Goal: Task Accomplishment & Management: Use online tool/utility

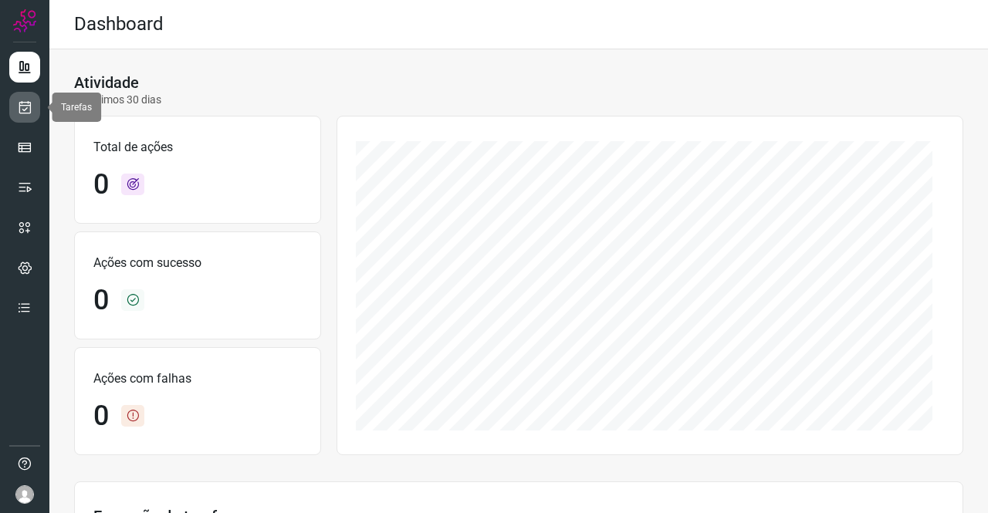
click at [37, 107] on link at bounding box center [24, 107] width 31 height 31
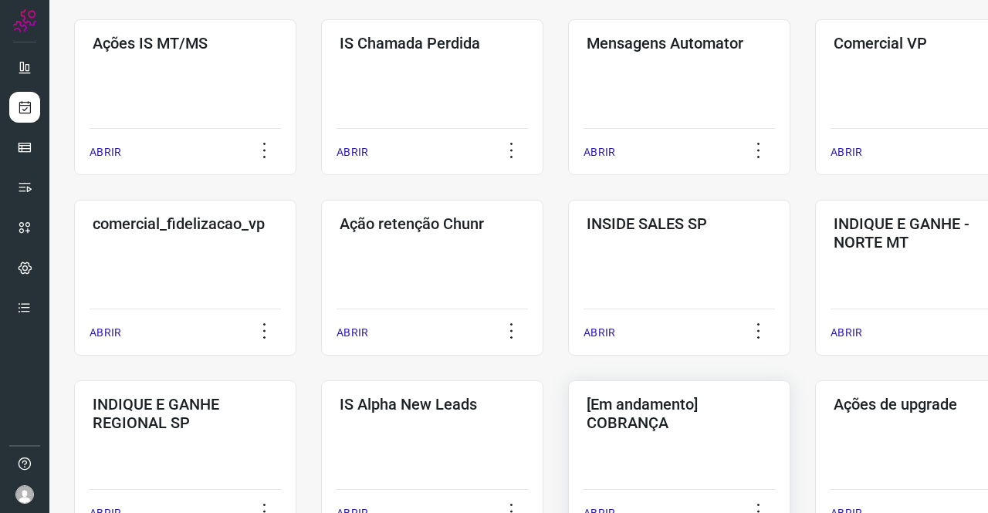
scroll to position [309, 0]
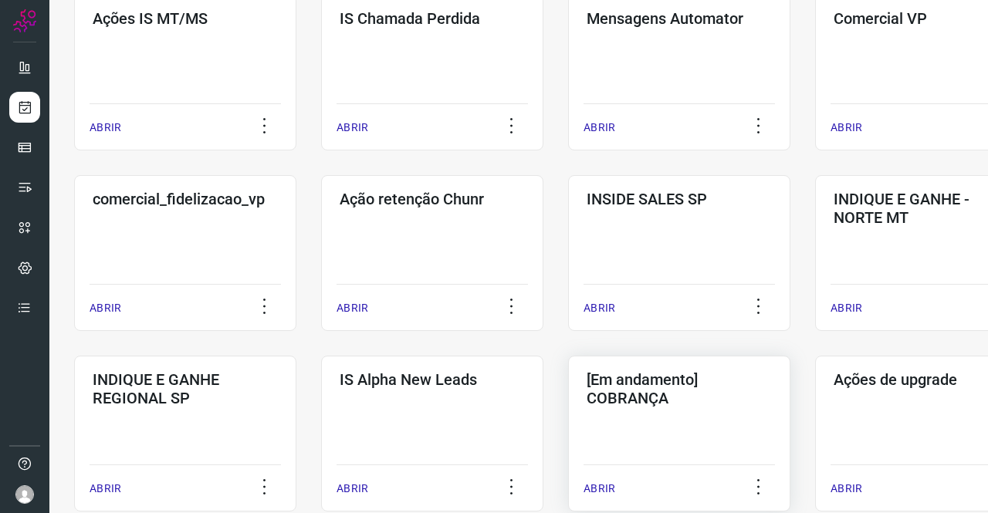
click at [684, 377] on h3 "[Em andamento] COBRANÇA" at bounding box center [679, 389] width 185 height 37
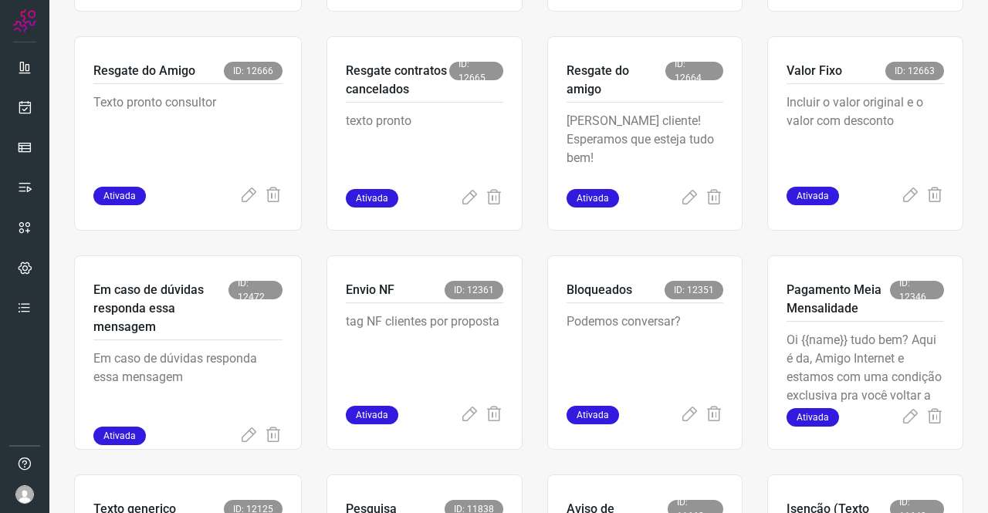
scroll to position [602, 0]
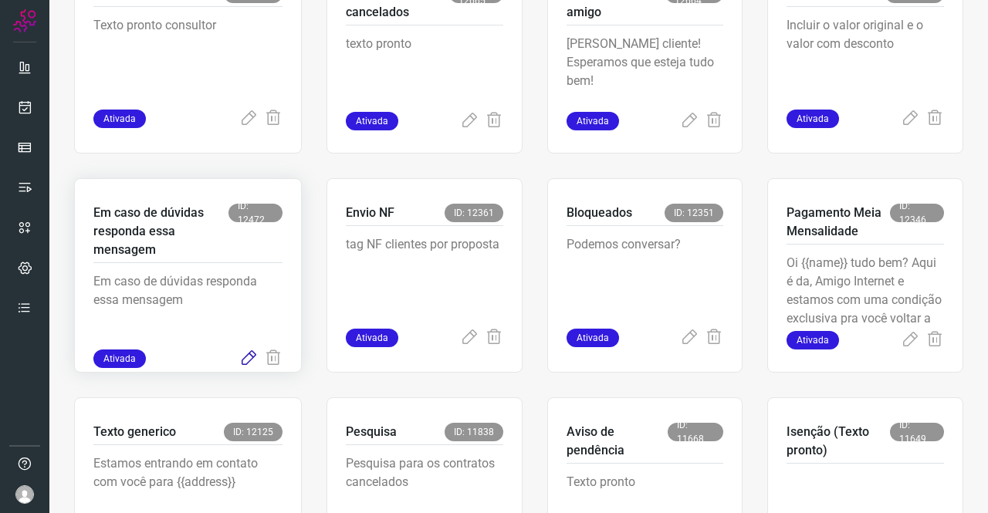
click at [254, 354] on icon at bounding box center [248, 359] width 19 height 19
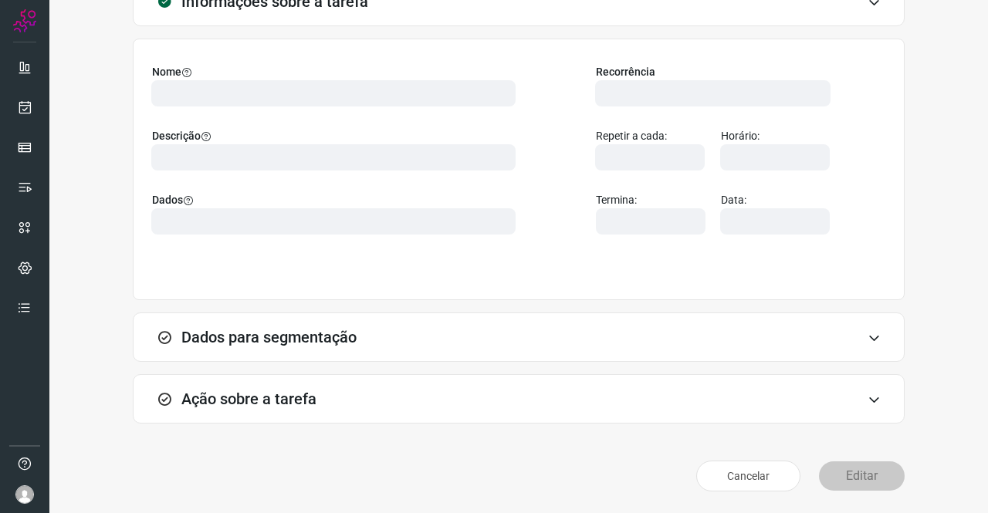
scroll to position [89, 0]
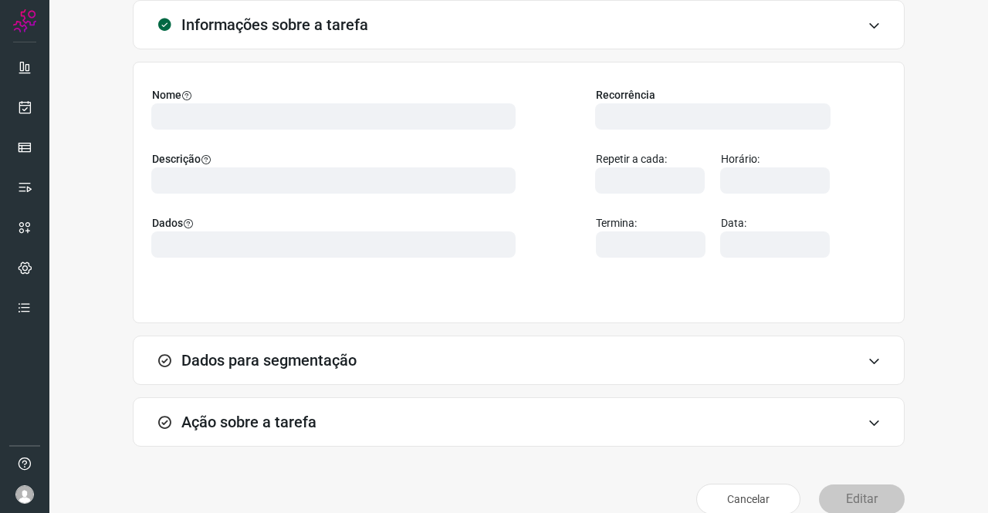
type input "569901"
type input "439047"
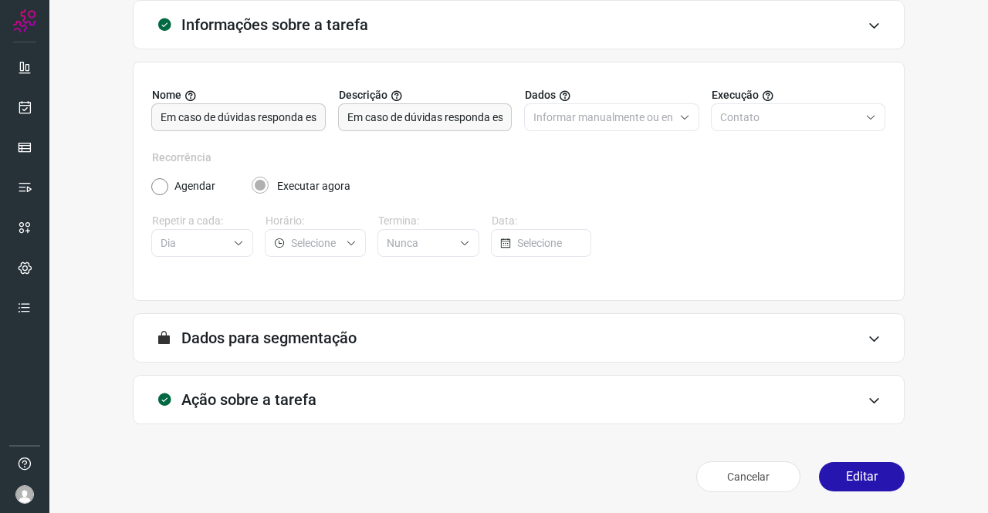
click at [309, 398] on h3 "Ação sobre a tarefa" at bounding box center [248, 400] width 135 height 19
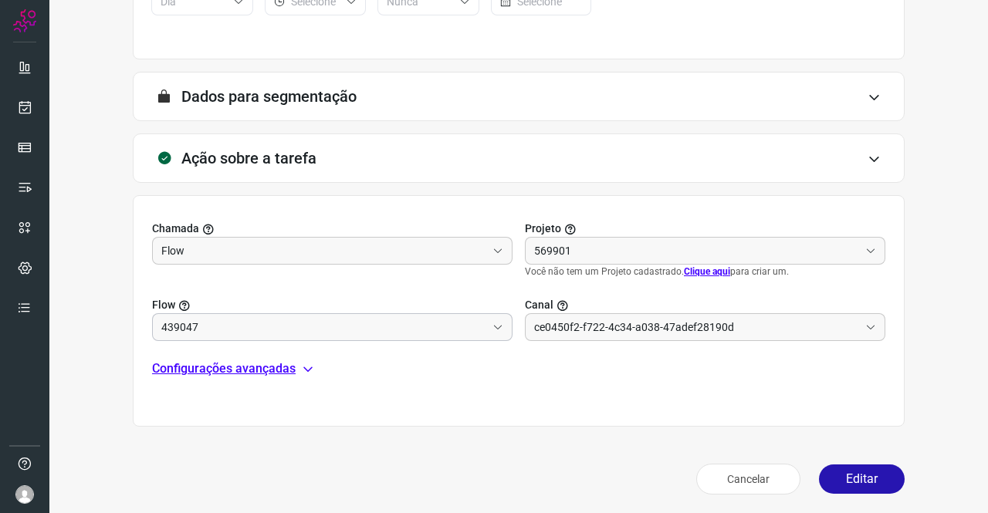
scroll to position [333, 0]
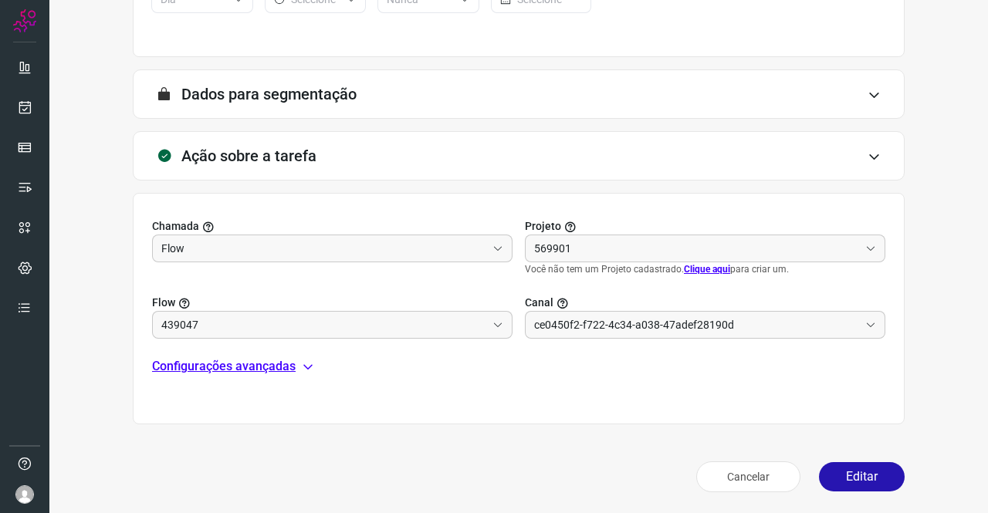
click at [249, 364] on p "Configurações avançadas" at bounding box center [224, 366] width 144 height 19
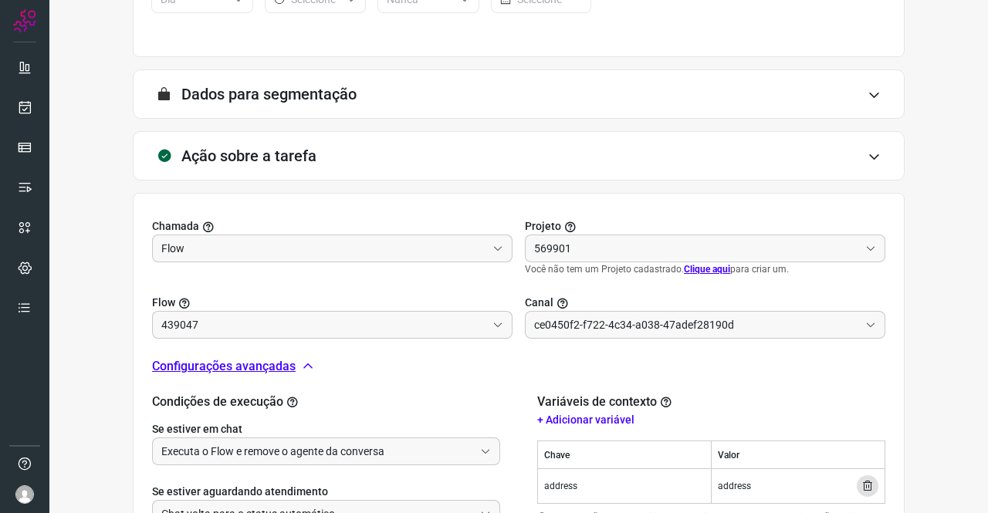
type input "Amigo 0800"
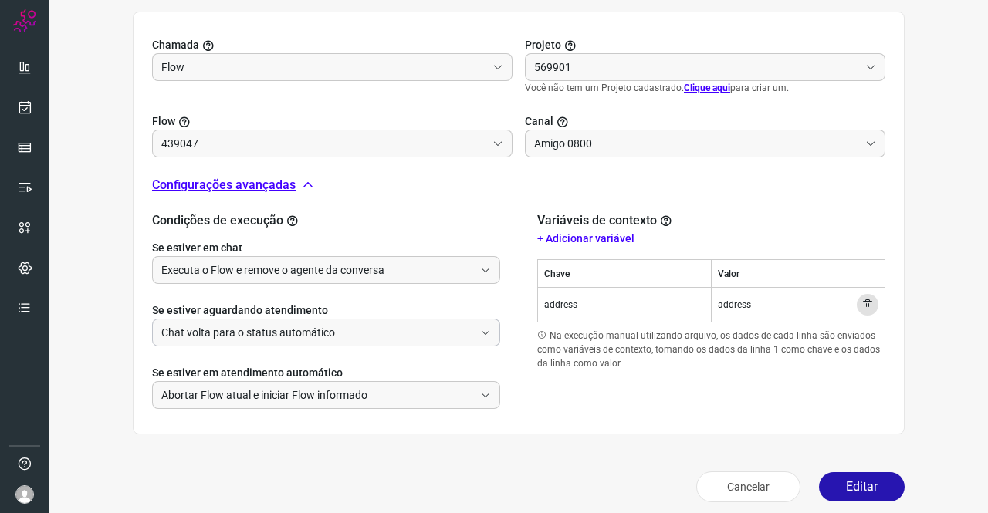
scroll to position [523, 0]
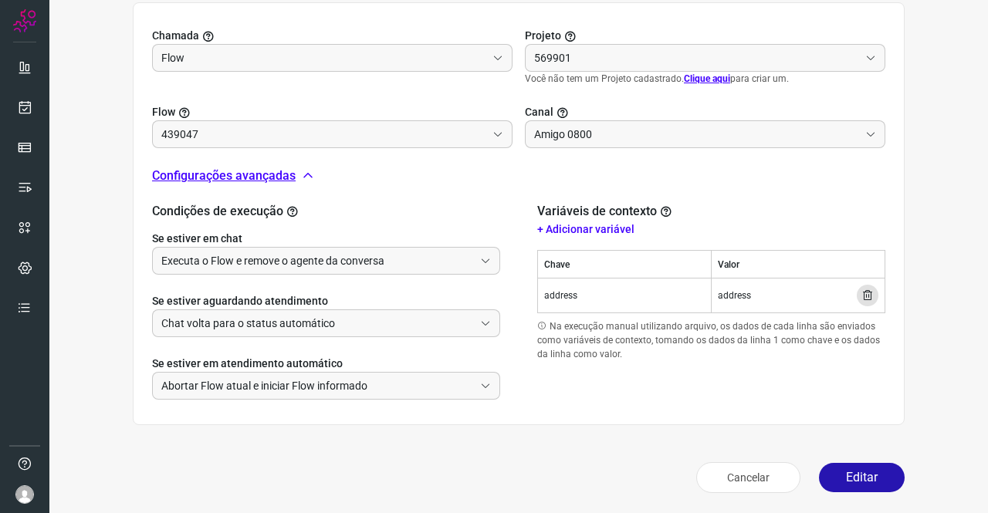
type input "Texto generico"
type input "Cobrança"
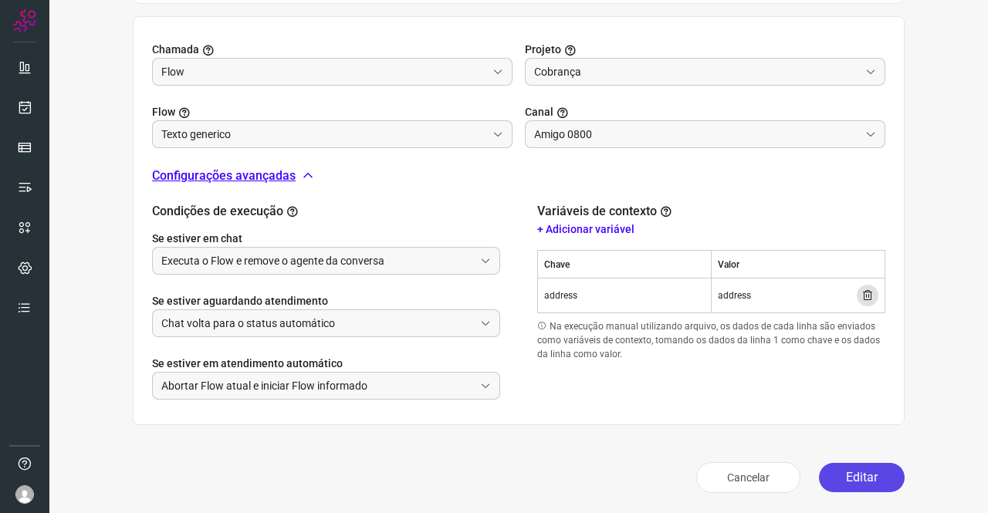
click at [848, 472] on button "Editar" at bounding box center [862, 477] width 86 height 29
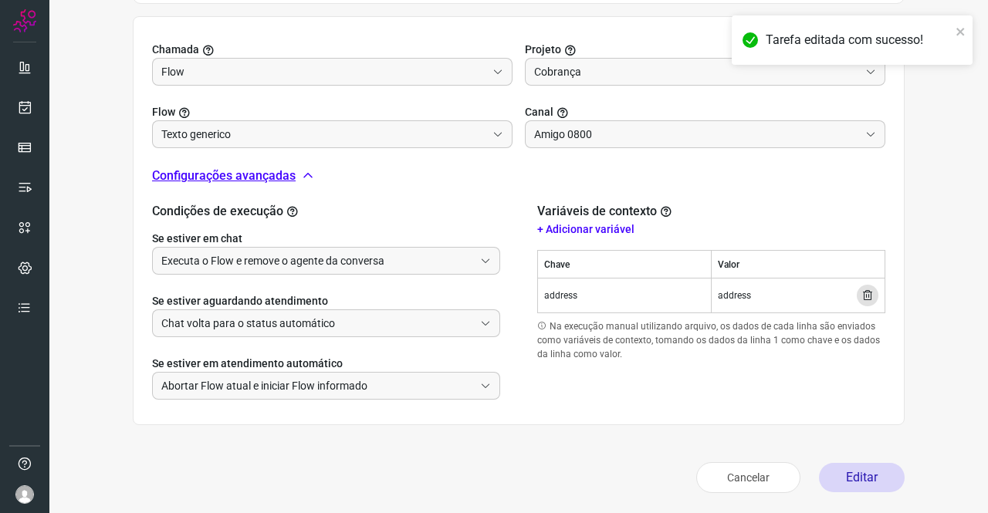
scroll to position [281, 0]
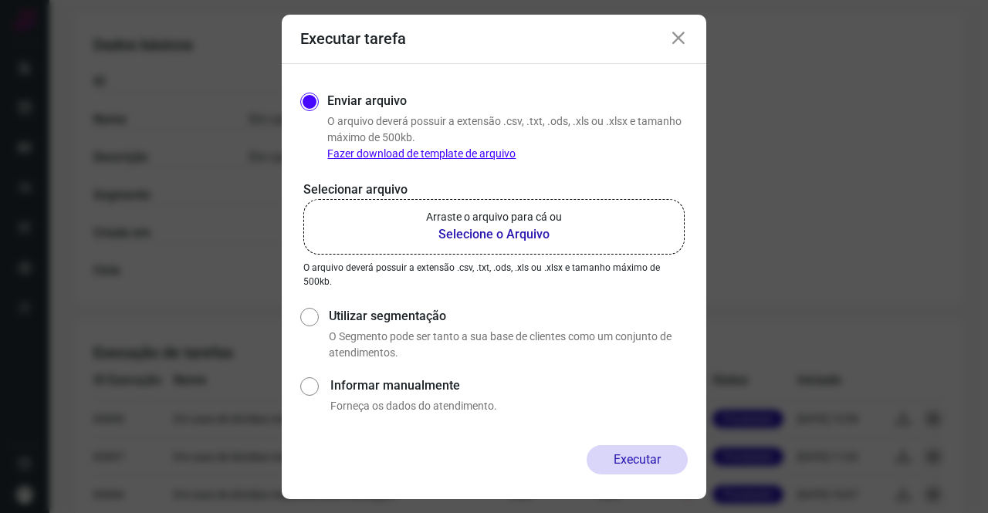
click at [468, 224] on p "Arraste o arquivo para cá ou" at bounding box center [494, 217] width 136 height 16
click at [0, 0] on input "Arraste o arquivo para cá ou Selecione o Arquivo" at bounding box center [0, 0] width 0 height 0
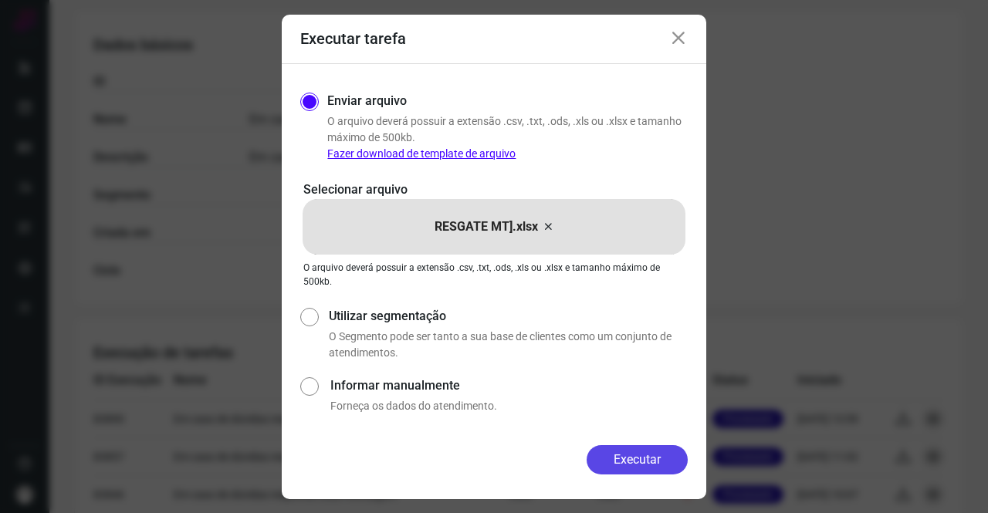
click at [646, 459] on button "Executar" at bounding box center [637, 459] width 101 height 29
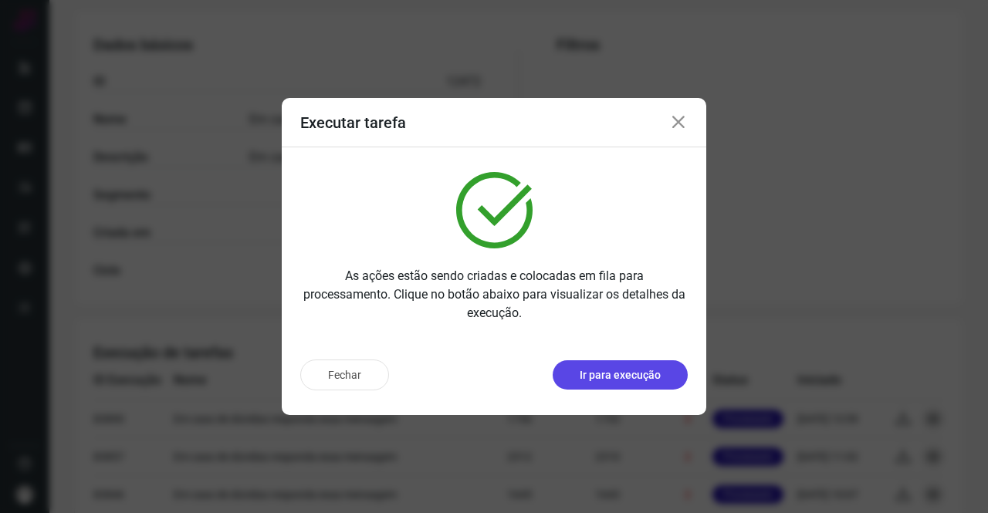
click at [590, 372] on p "Ir para execução" at bounding box center [620, 375] width 81 height 16
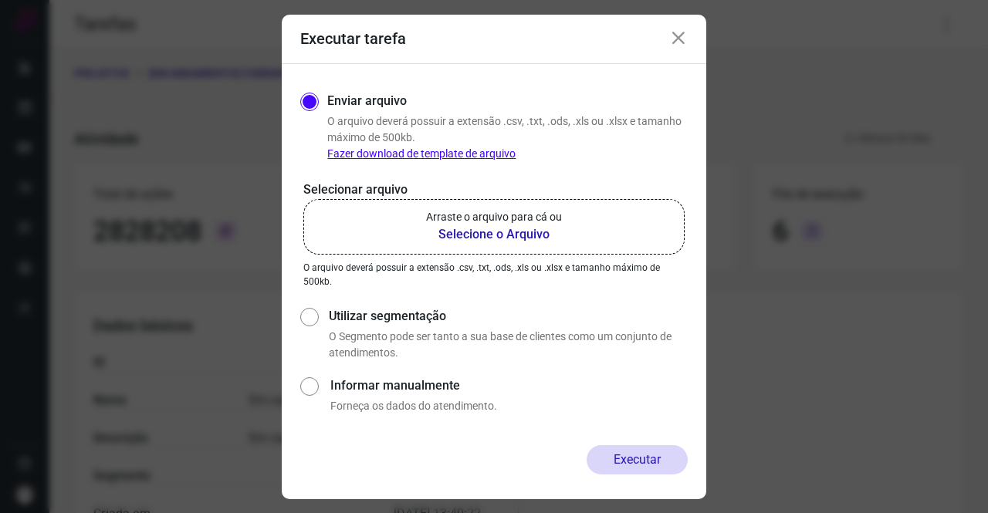
click at [451, 227] on b "Selecione o Arquivo" at bounding box center [494, 234] width 136 height 19
click at [0, 0] on input "Arraste o arquivo para cá ou Selecione o Arquivo" at bounding box center [0, 0] width 0 height 0
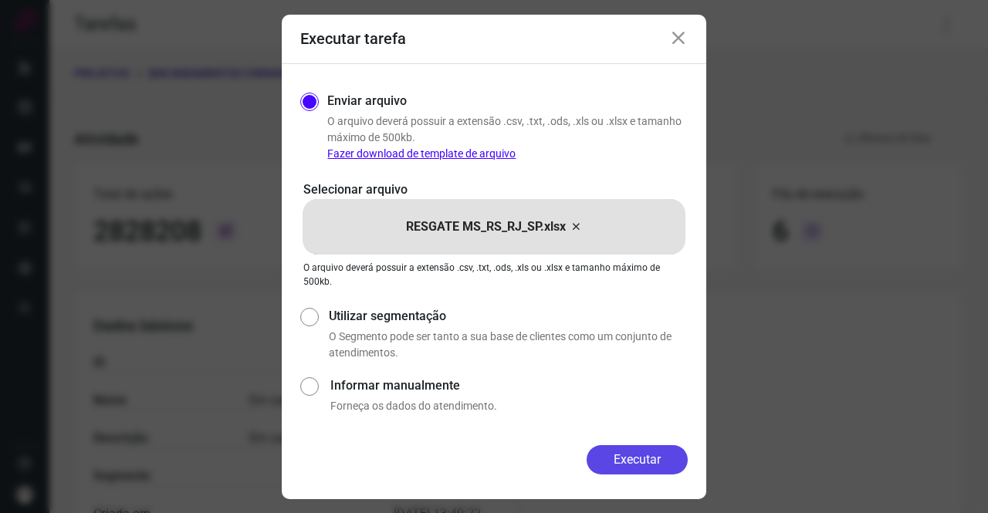
click at [670, 462] on button "Executar" at bounding box center [637, 459] width 101 height 29
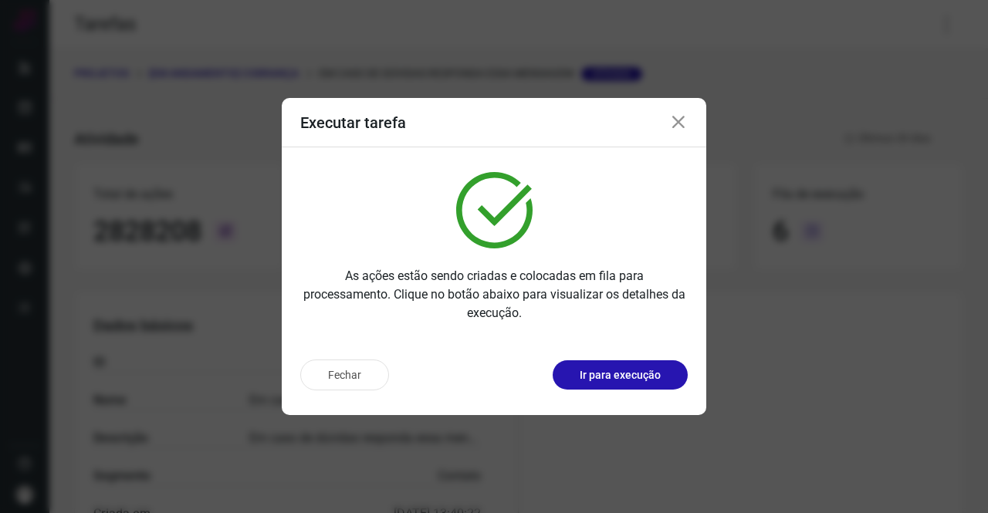
click at [681, 121] on icon at bounding box center [678, 122] width 19 height 19
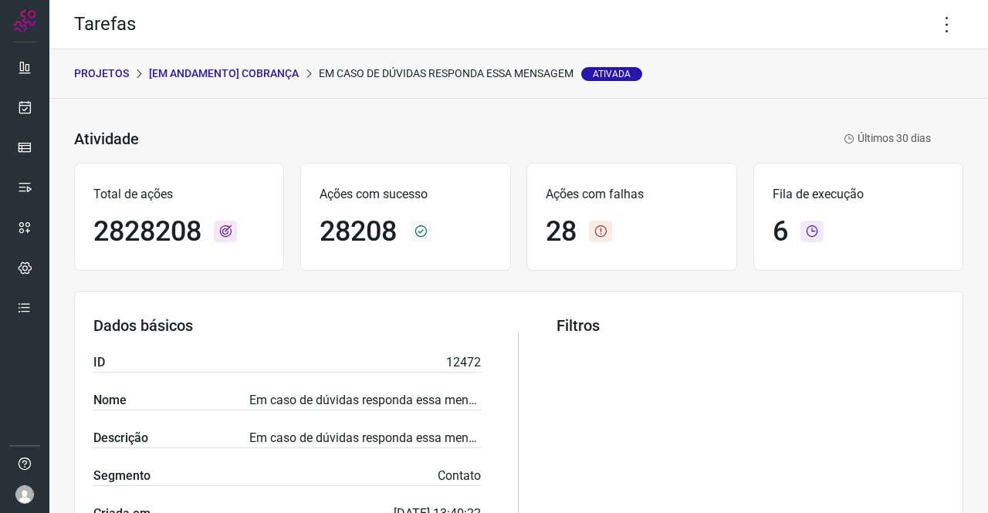
click at [237, 70] on p "[Em andamento] COBRANÇA" at bounding box center [224, 74] width 150 height 16
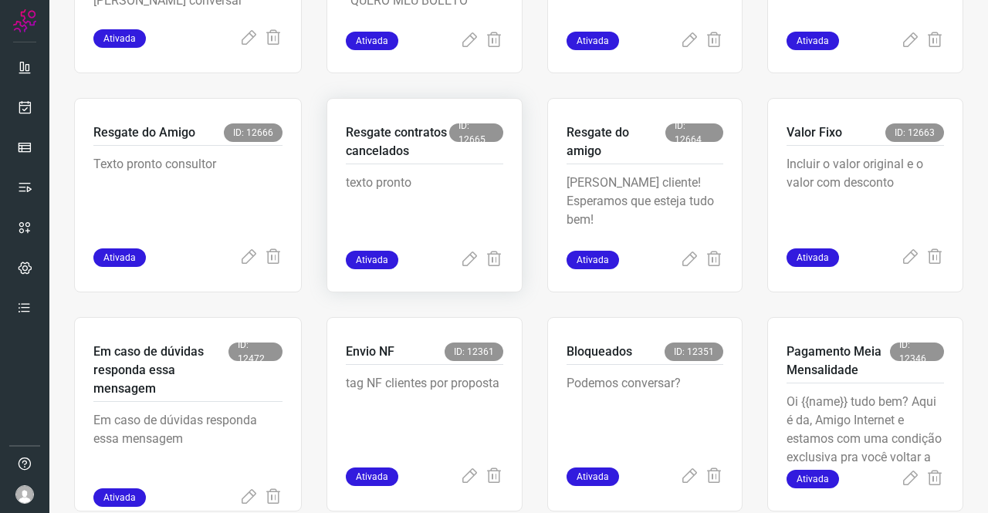
scroll to position [618, 0]
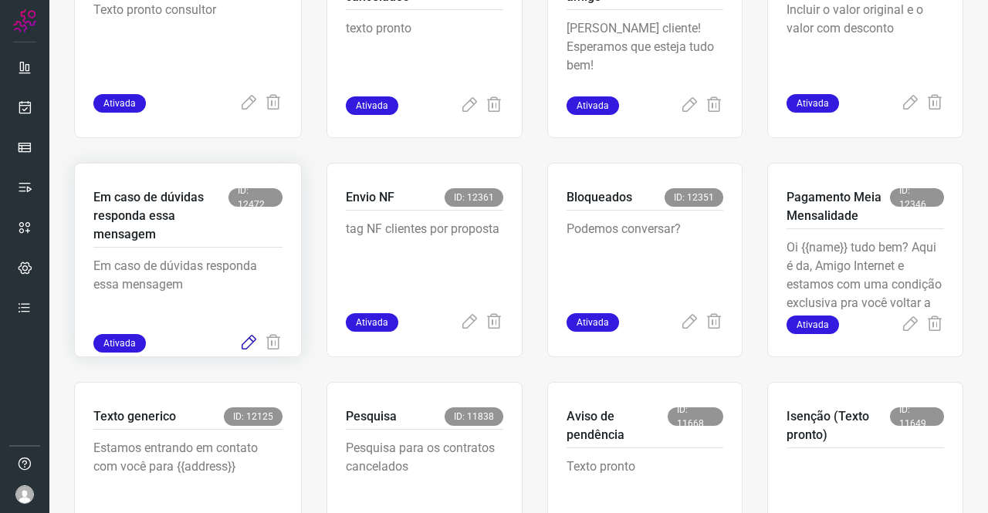
click at [248, 345] on icon at bounding box center [248, 343] width 19 height 19
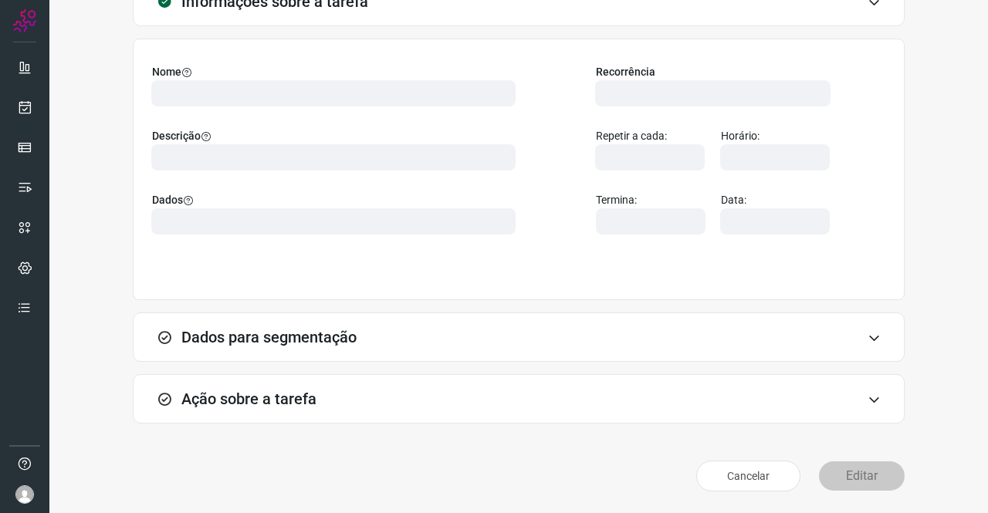
scroll to position [89, 0]
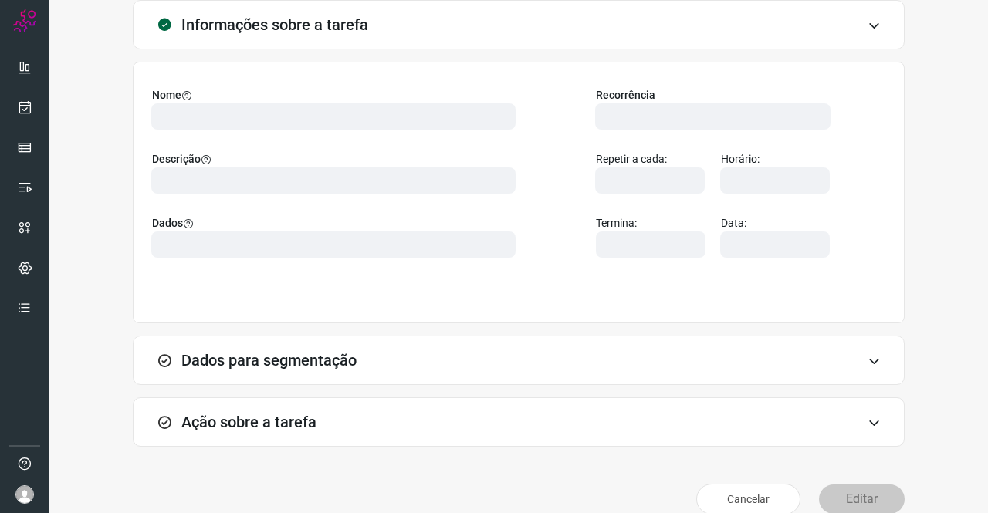
type input "569901"
type input "439047"
type input "ce0450f2-f722-4c34-a038-47adef28190d"
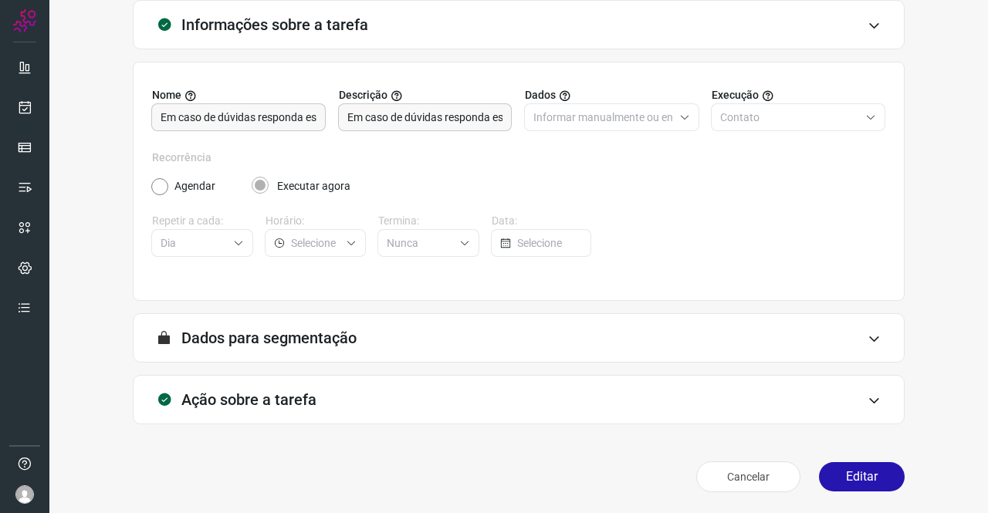
click at [243, 399] on h3 "Ação sobre a tarefa" at bounding box center [248, 400] width 135 height 19
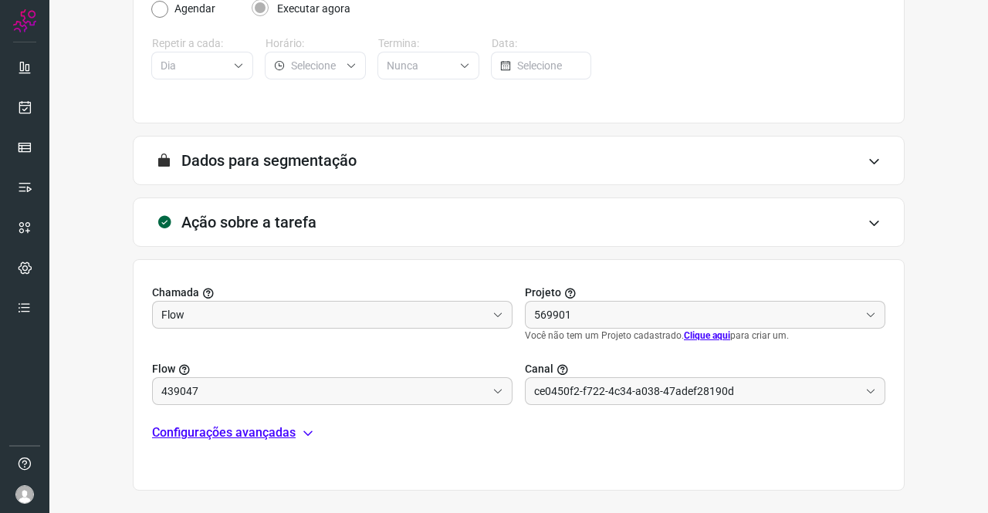
scroll to position [320, 0]
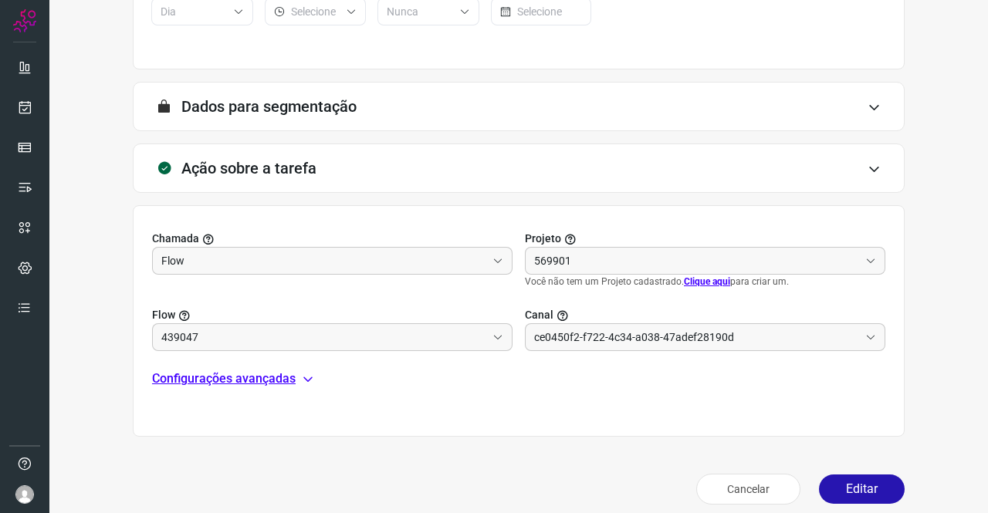
click at [270, 378] on p "Configurações avançadas" at bounding box center [224, 379] width 144 height 19
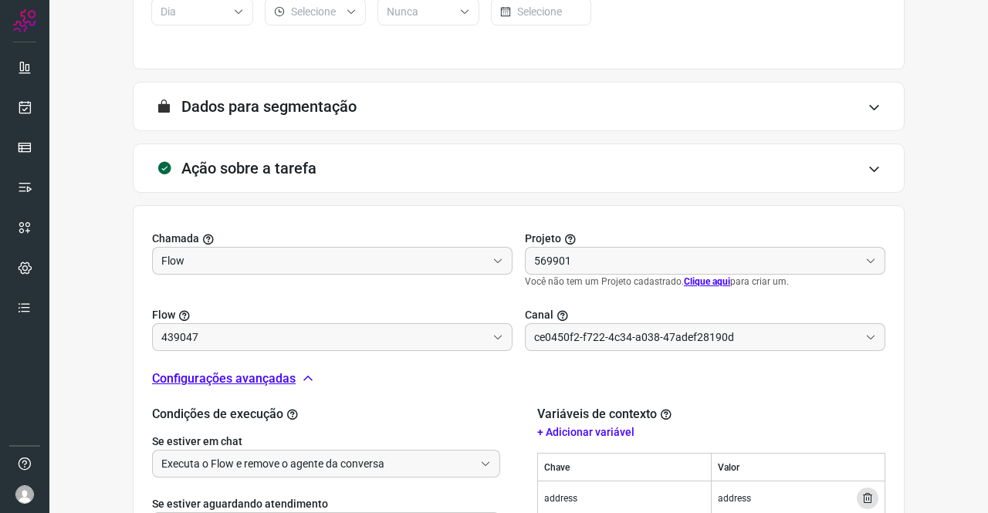
type input "Cobrança"
type input "Texto generico"
type input "Amigo 0800"
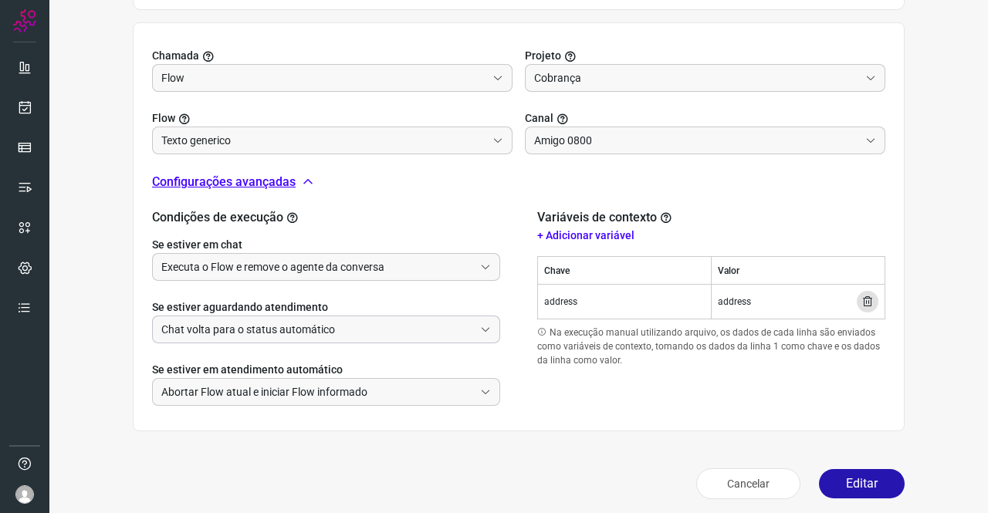
scroll to position [509, 0]
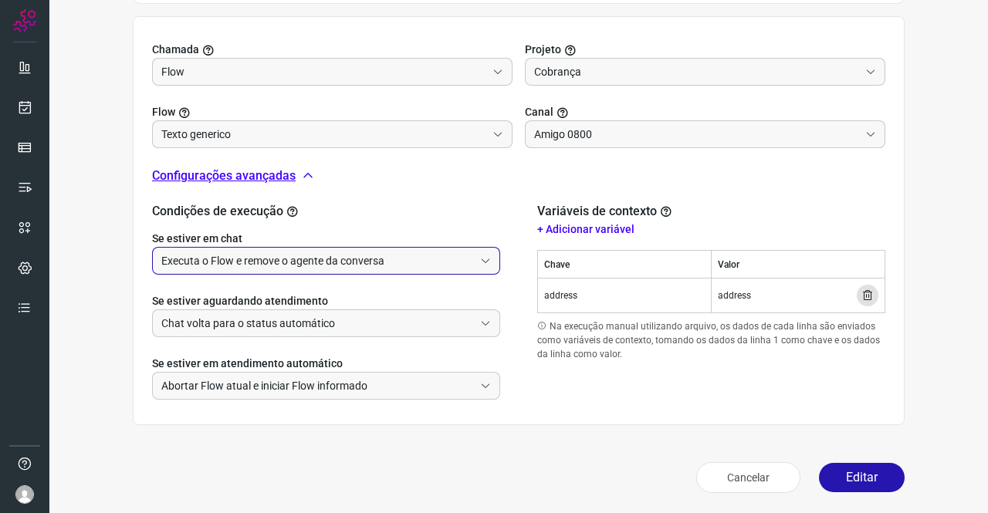
click at [264, 252] on input "Executa o Flow e remove o agente da conversa" at bounding box center [317, 261] width 313 height 26
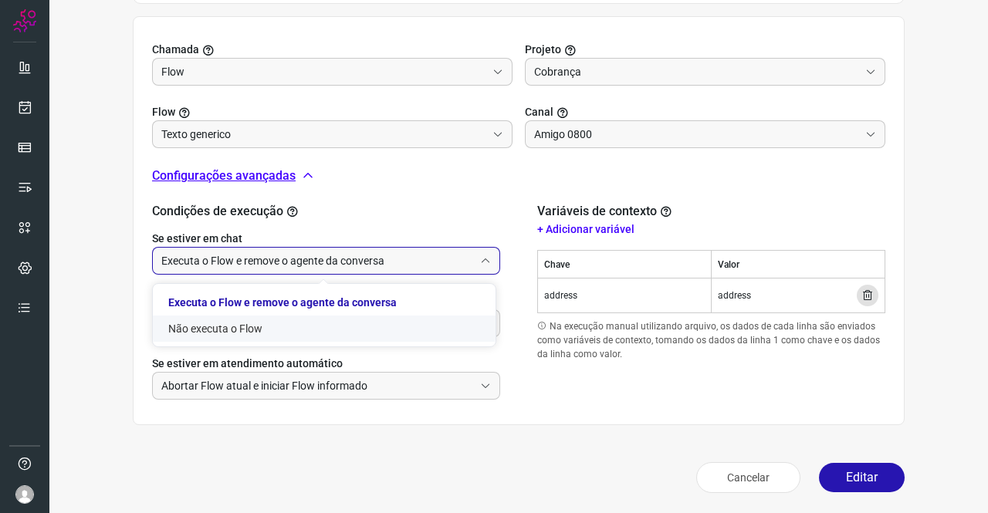
click at [232, 327] on li "Não executa o Flow" at bounding box center [324, 329] width 343 height 26
type input "Não executa o Flow"
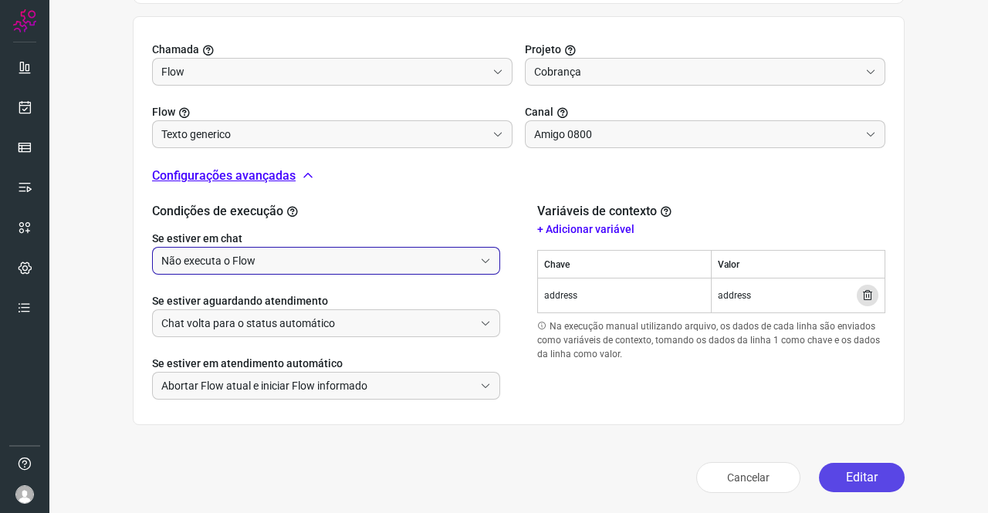
click at [840, 481] on button "Editar" at bounding box center [862, 477] width 86 height 29
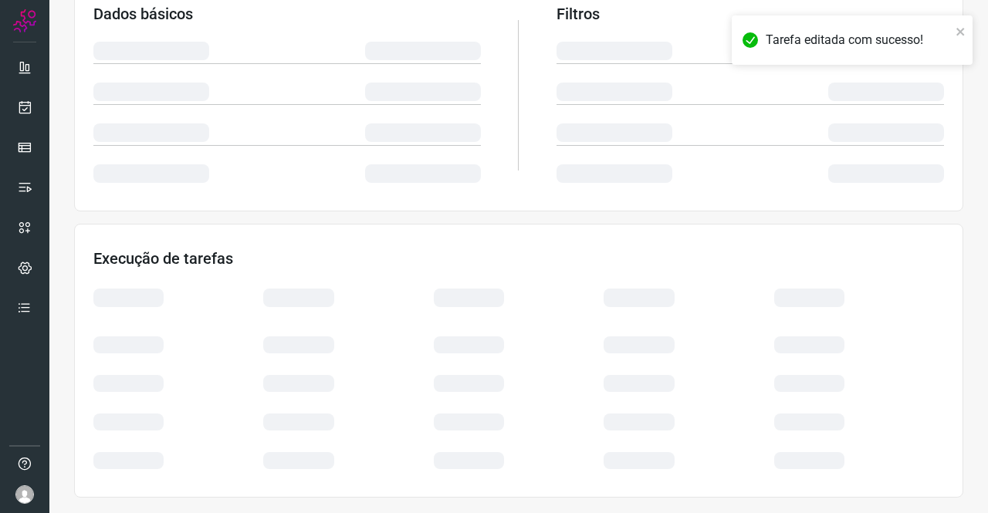
scroll to position [281, 0]
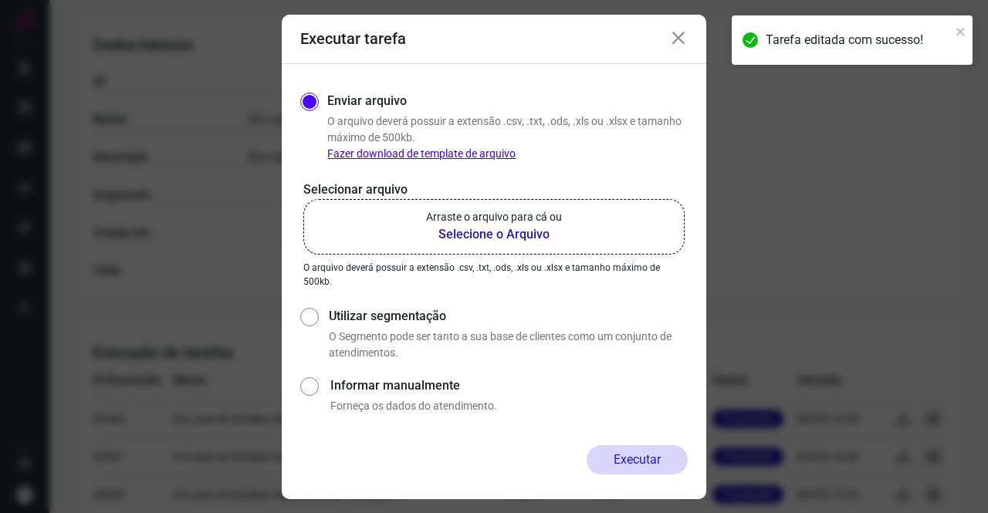
click at [527, 234] on b "Selecione o Arquivo" at bounding box center [494, 234] width 136 height 19
click at [0, 0] on input "Arraste o arquivo para cá ou Selecione o Arquivo" at bounding box center [0, 0] width 0 height 0
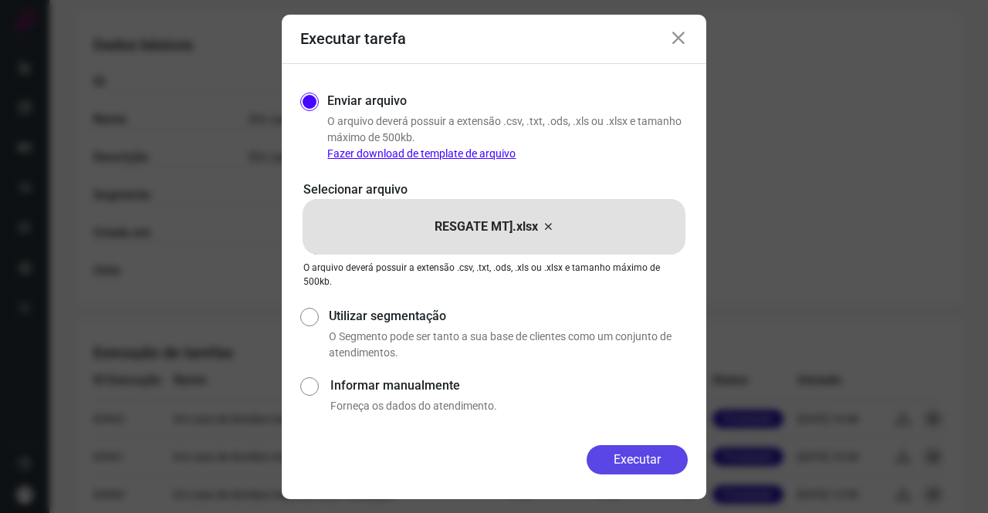
click at [667, 457] on button "Executar" at bounding box center [637, 459] width 101 height 29
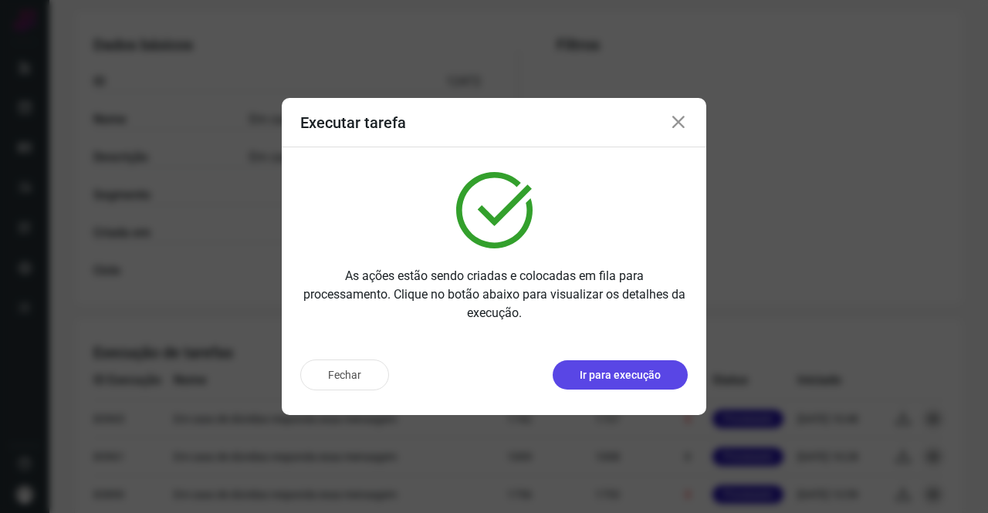
click at [621, 369] on p "Ir para execução" at bounding box center [620, 375] width 81 height 16
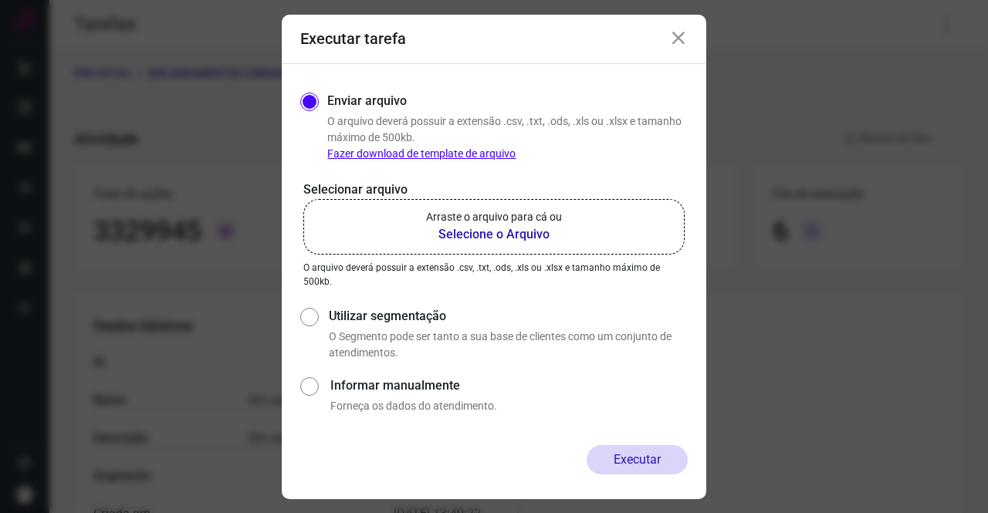
click at [673, 30] on icon at bounding box center [678, 38] width 19 height 19
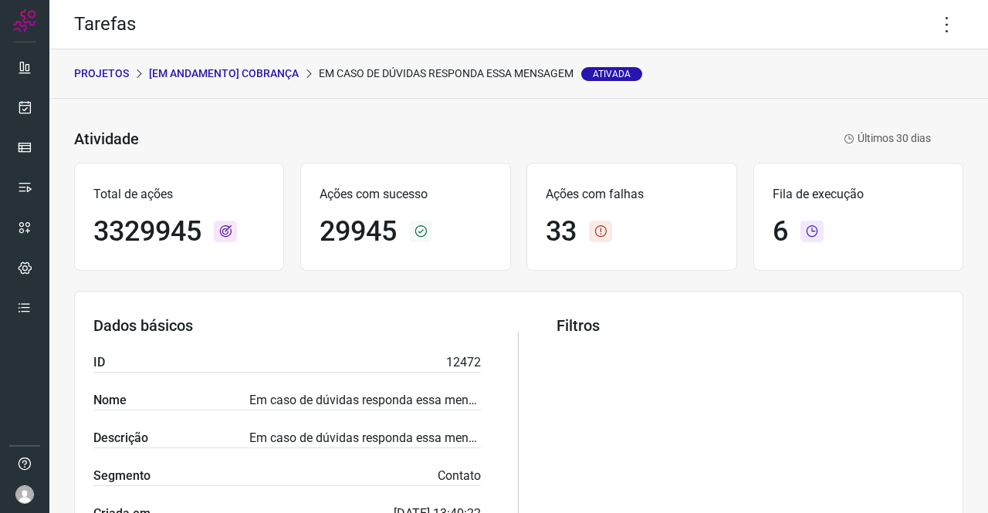
click at [264, 70] on p "[Em andamento] COBRANÇA" at bounding box center [224, 74] width 150 height 16
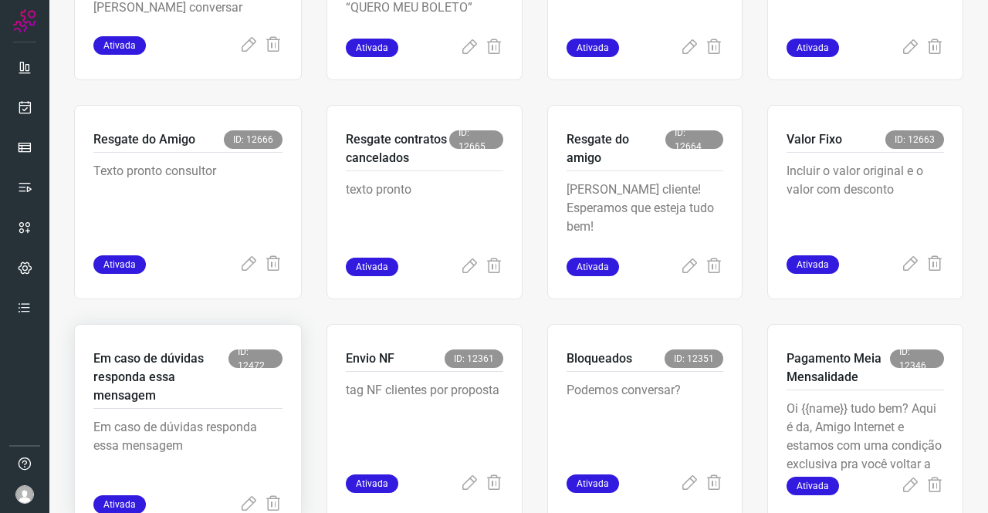
scroll to position [540, 0]
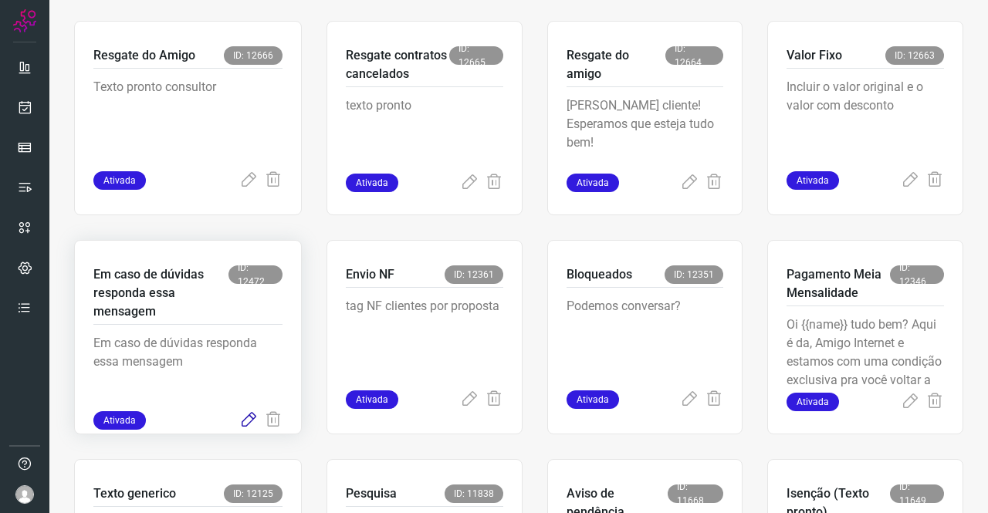
click at [249, 418] on icon at bounding box center [248, 420] width 19 height 19
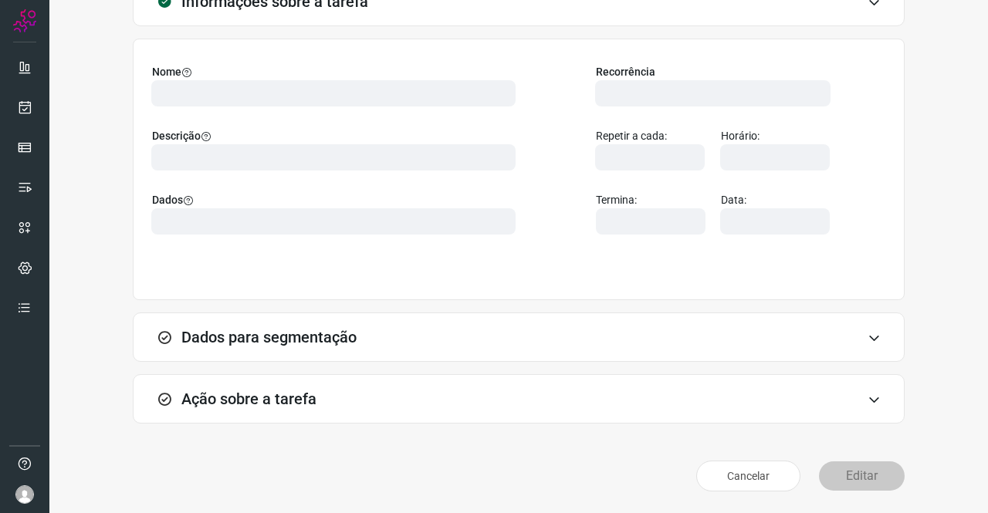
scroll to position [89, 0]
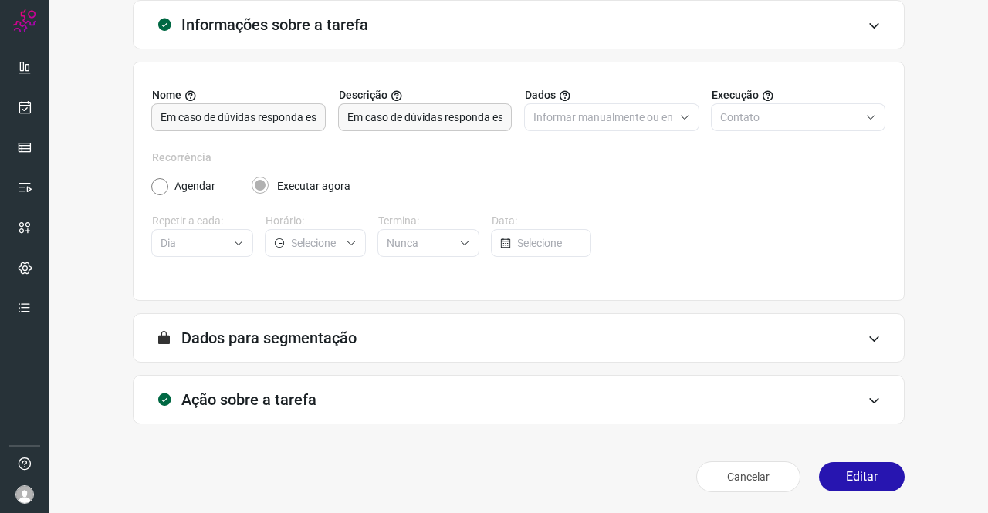
click at [333, 402] on div "Ação sobre a tarefa" at bounding box center [519, 399] width 772 height 49
type input "Amigo 0800"
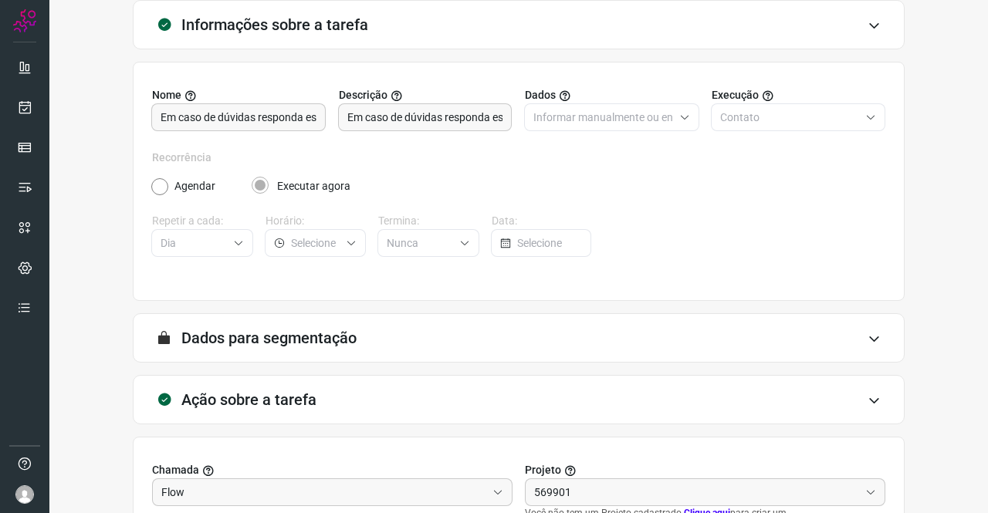
type input "Cobrança"
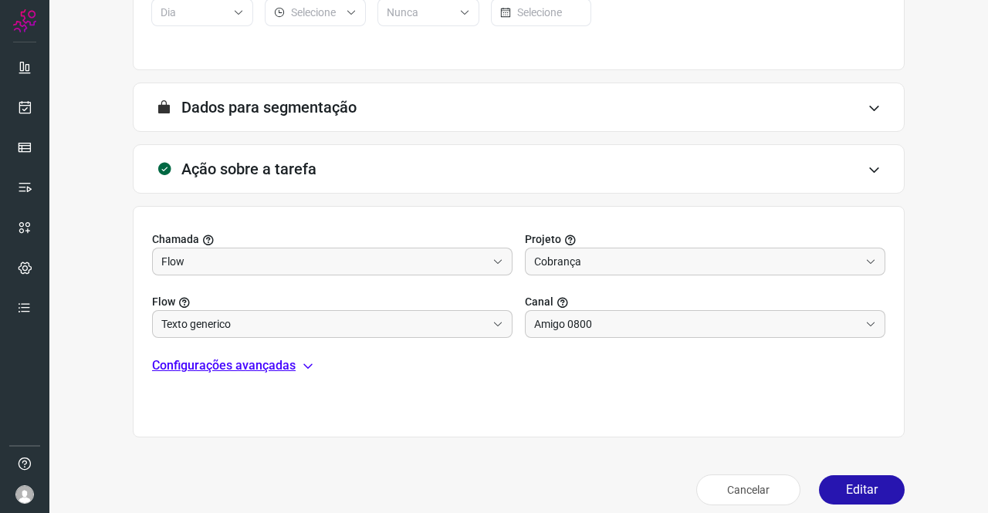
scroll to position [320, 0]
click at [235, 360] on p "Configurações avançadas" at bounding box center [224, 365] width 144 height 19
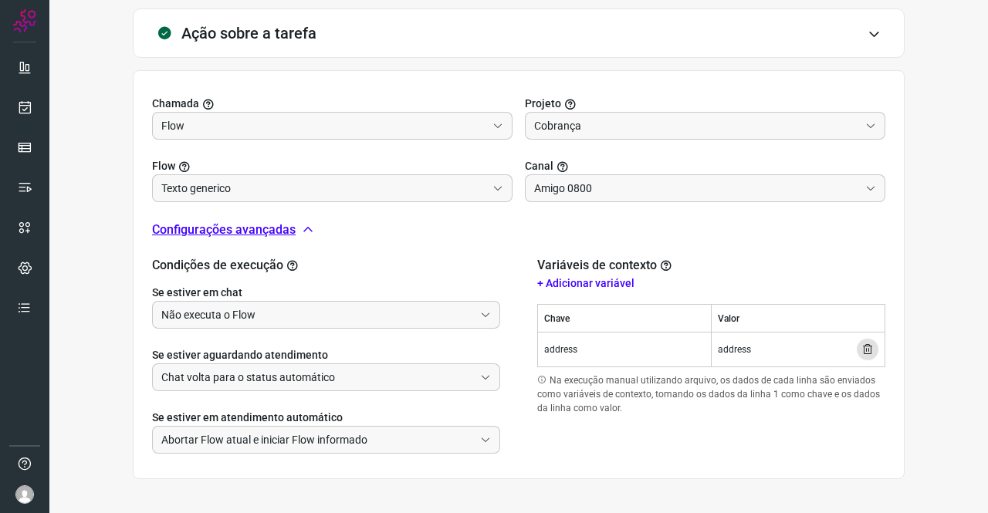
scroll to position [509, 0]
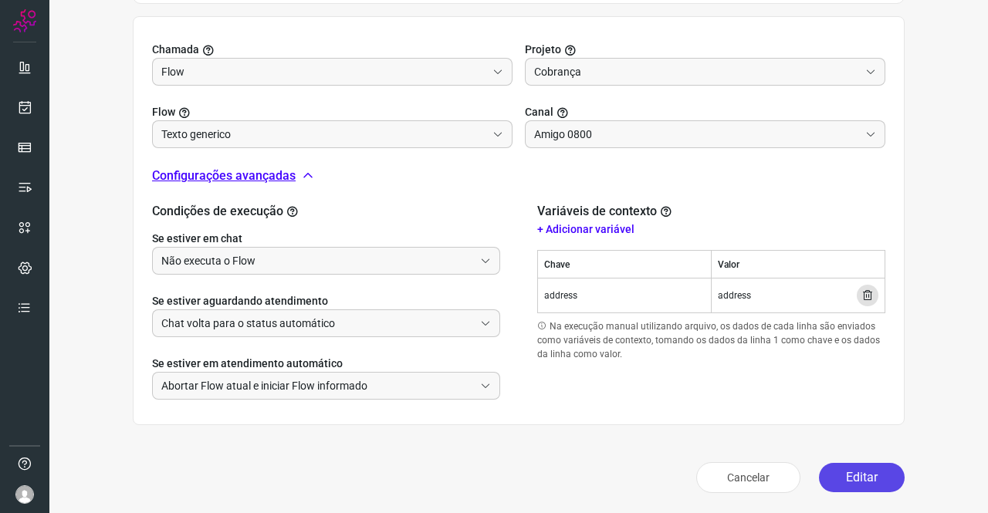
click at [848, 477] on button "Editar" at bounding box center [862, 477] width 86 height 29
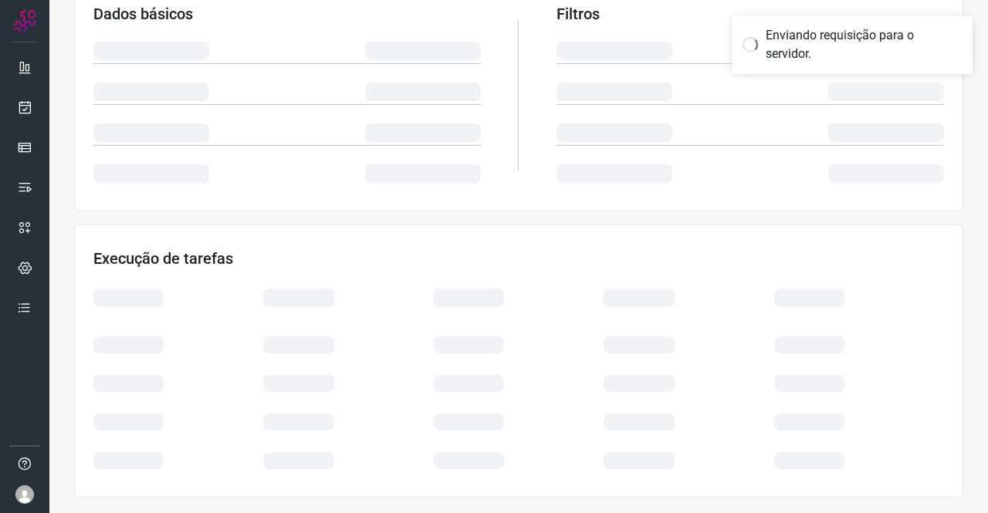
scroll to position [281, 0]
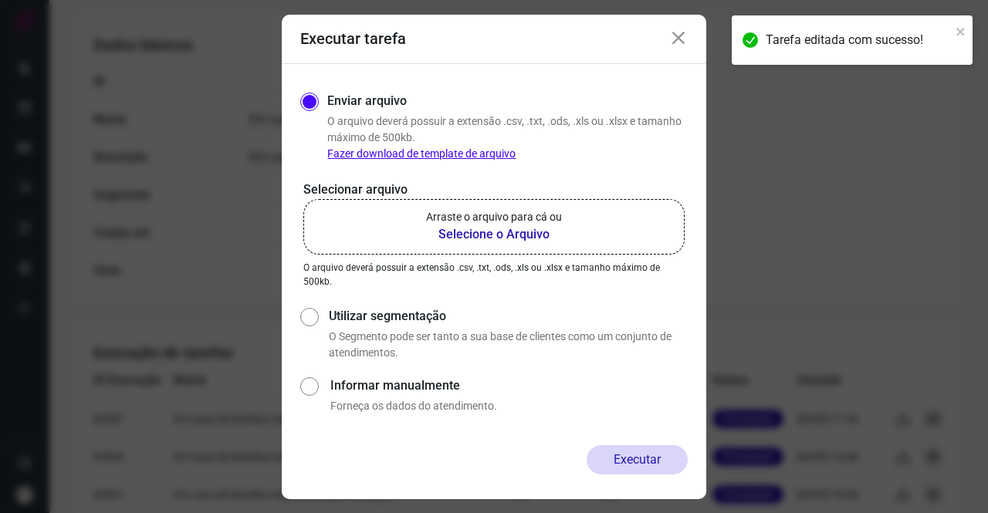
click at [560, 229] on b "Selecione o Arquivo" at bounding box center [494, 234] width 136 height 19
click at [0, 0] on input "Arraste o arquivo para cá ou Selecione o Arquivo" at bounding box center [0, 0] width 0 height 0
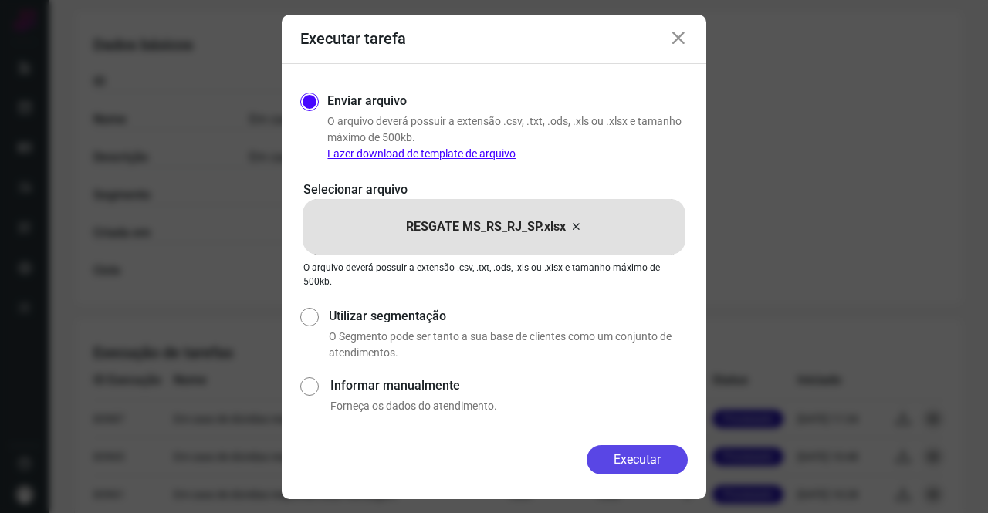
click at [660, 469] on button "Executar" at bounding box center [637, 459] width 101 height 29
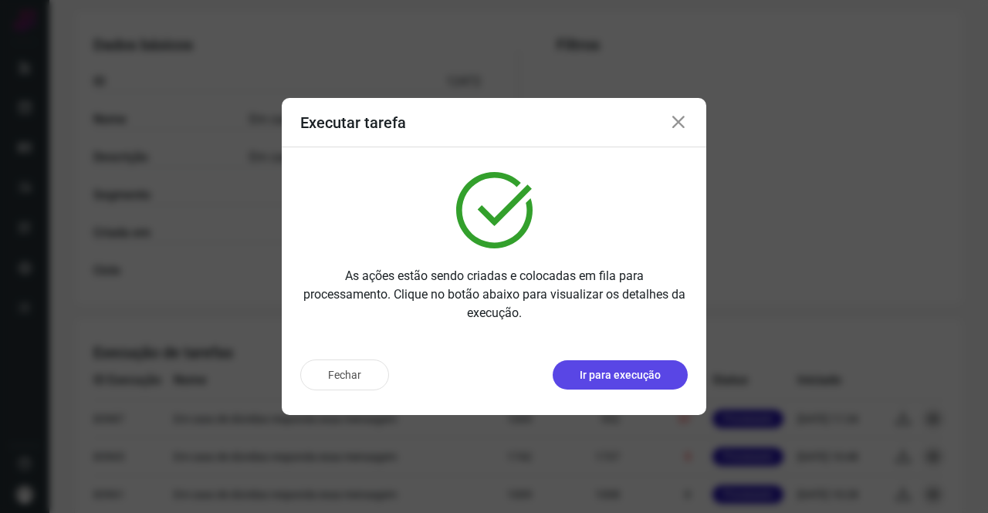
drag, startPoint x: 621, startPoint y: 384, endPoint x: 607, endPoint y: 388, distance: 14.4
click at [607, 388] on button "Ir para execução" at bounding box center [620, 374] width 135 height 29
